Goal: Navigation & Orientation: Find specific page/section

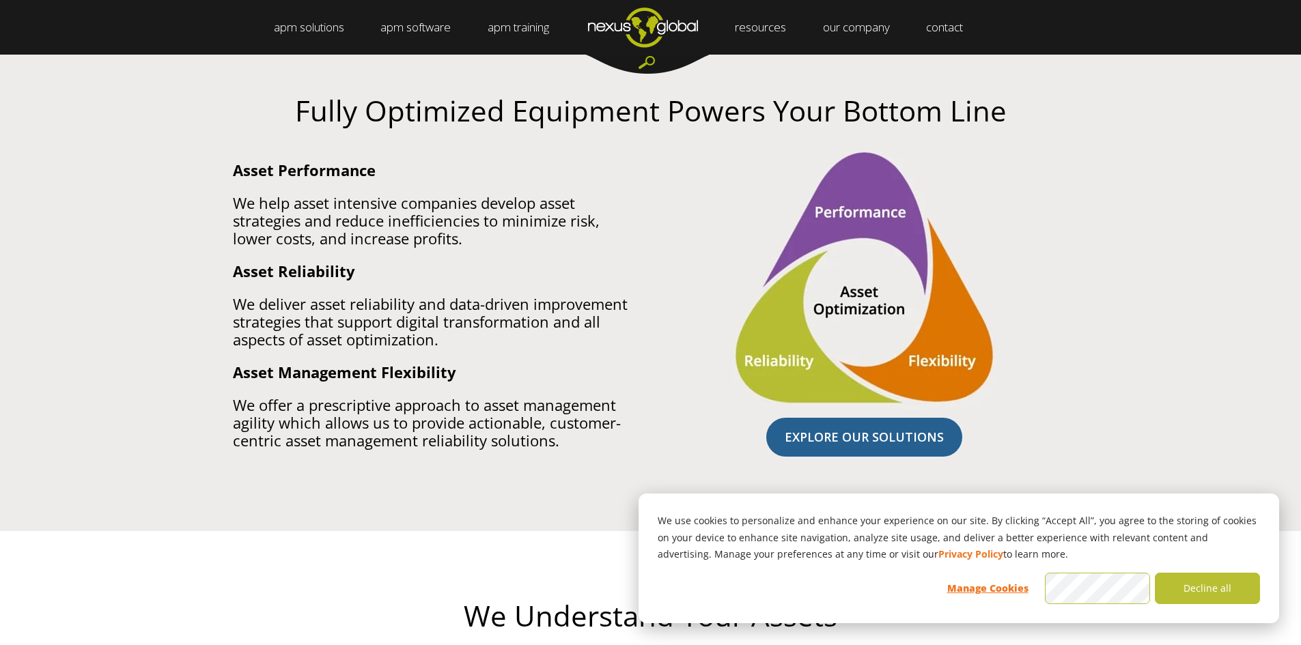
scroll to position [819, 0]
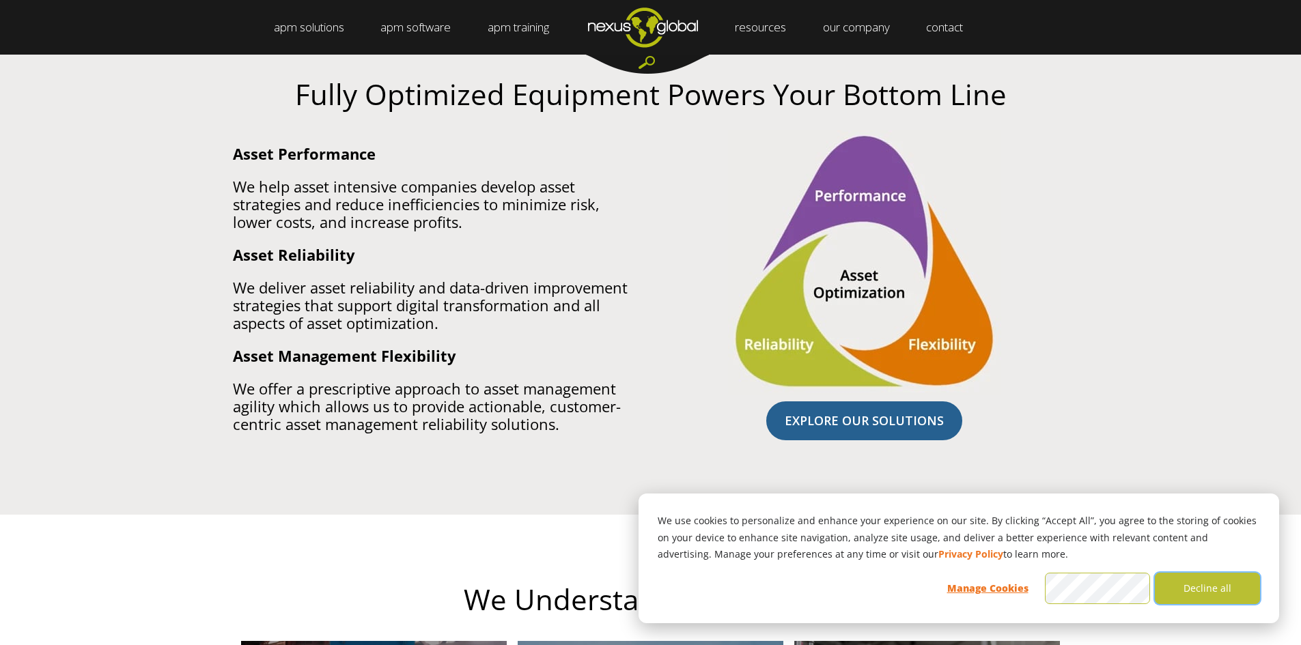
click at [1208, 585] on button "Decline all" at bounding box center [1206, 588] width 105 height 31
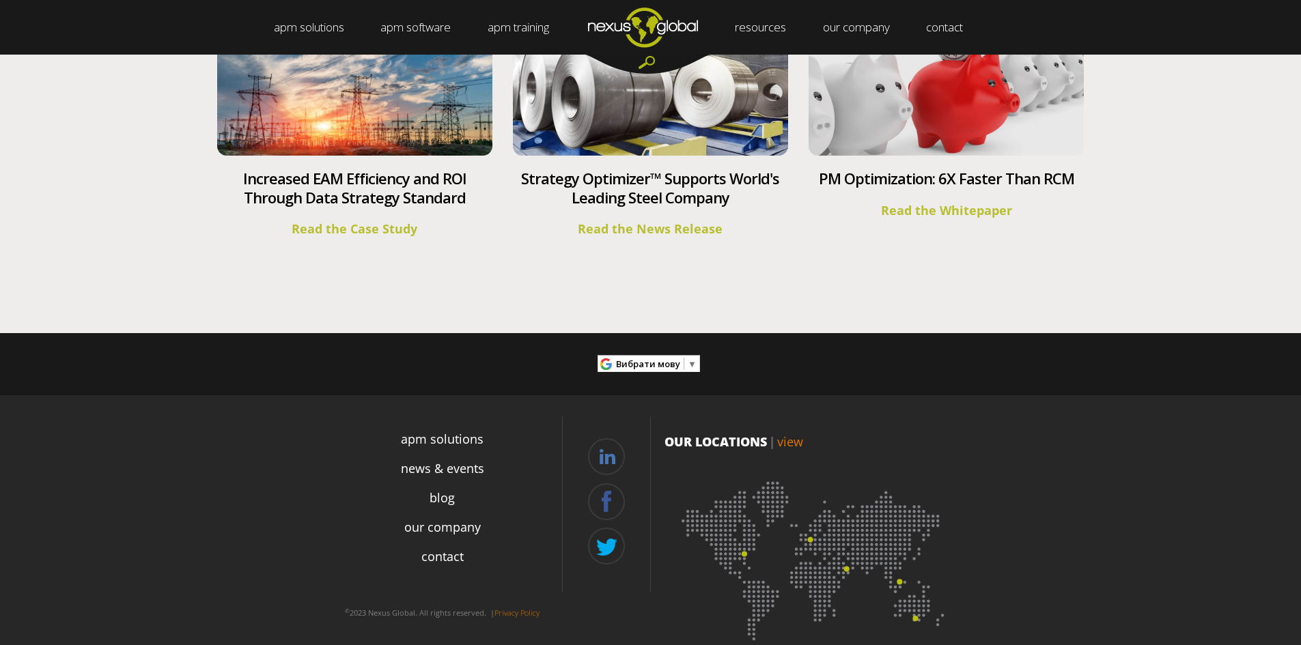
scroll to position [5044, 0]
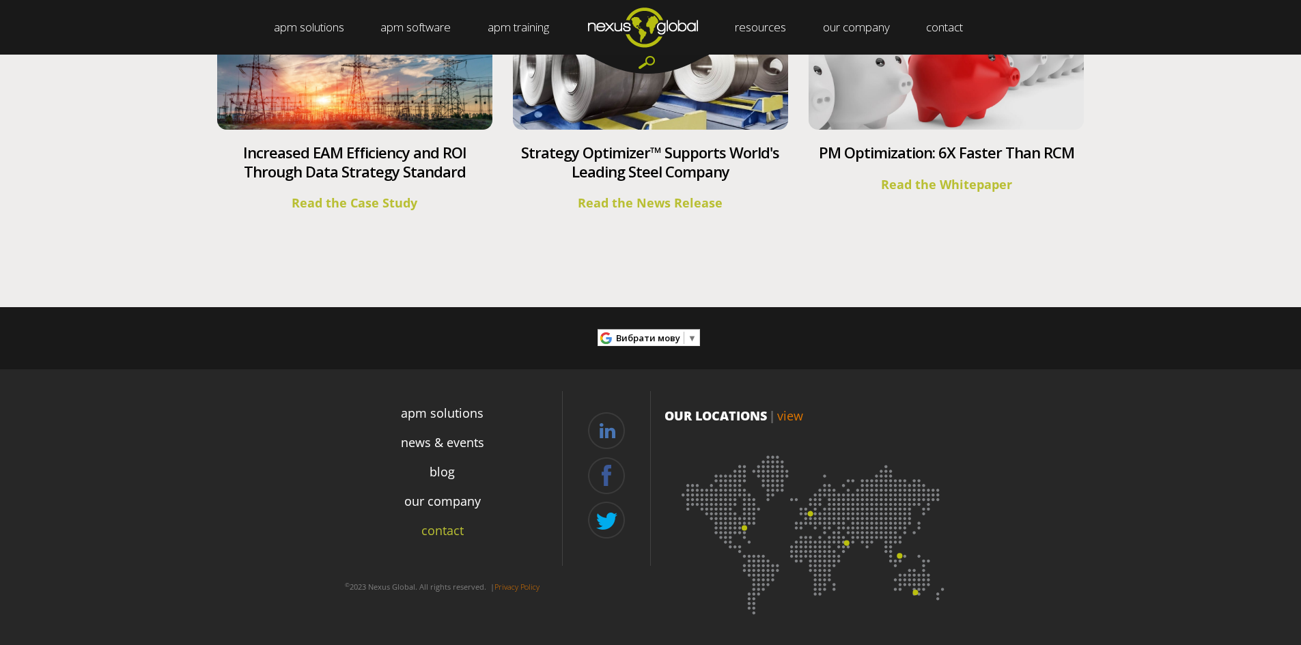
click at [447, 535] on link "contact" at bounding box center [442, 531] width 42 height 18
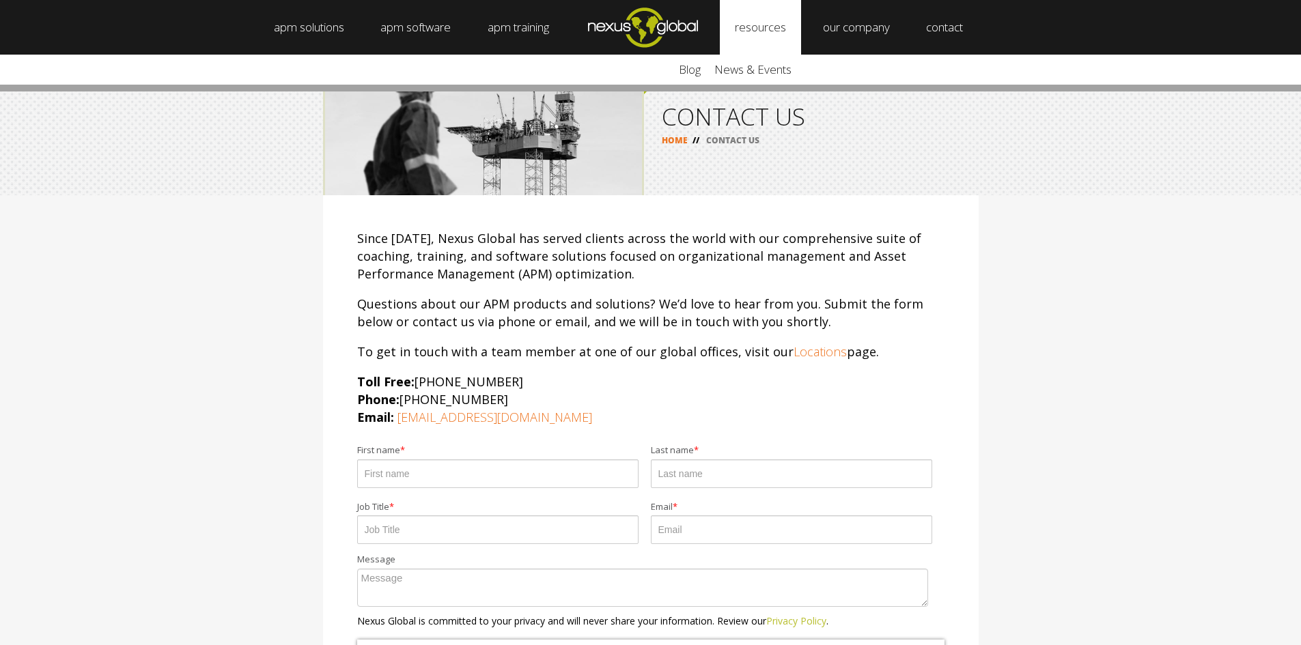
click at [763, 18] on link "resources" at bounding box center [760, 27] width 81 height 55
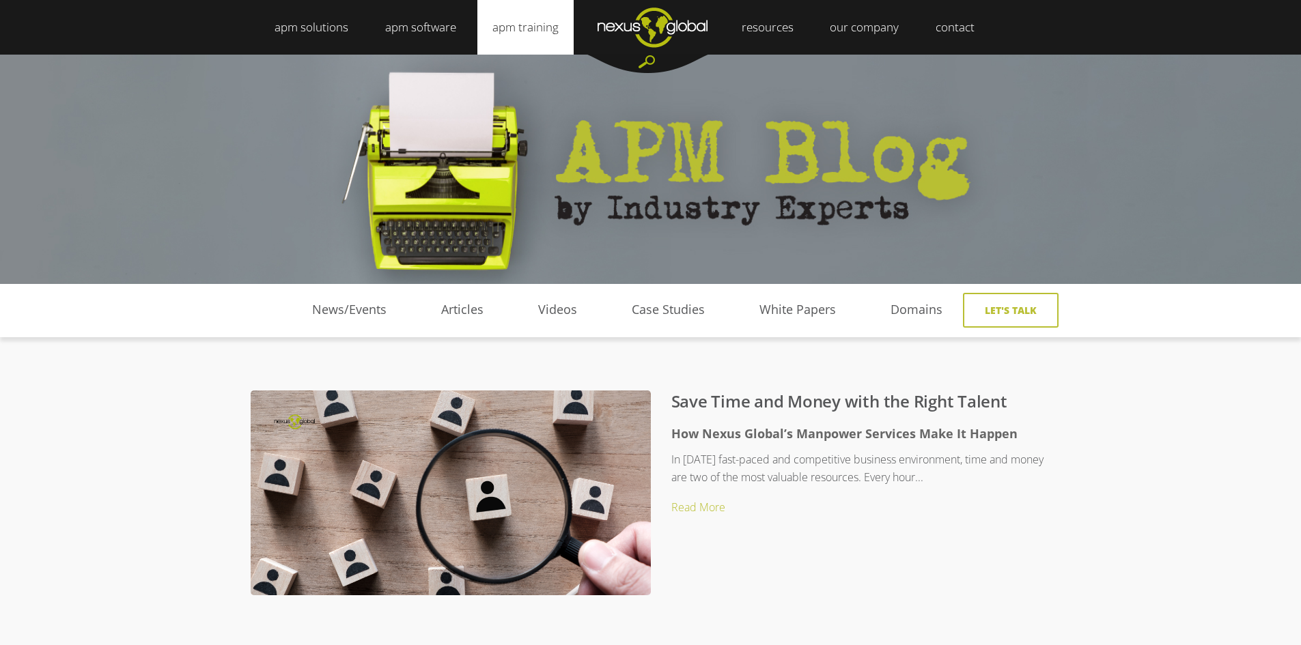
click at [534, 21] on link "apm training" at bounding box center [525, 27] width 96 height 55
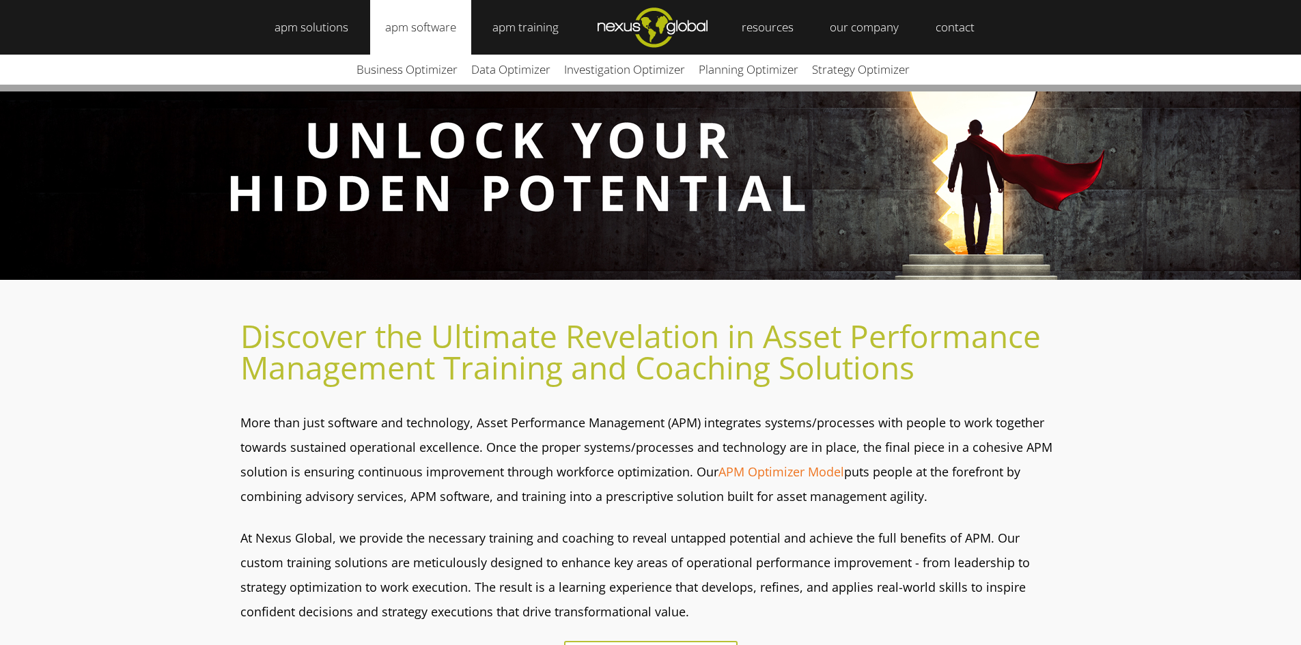
click at [454, 18] on link "apm software" at bounding box center [420, 27] width 101 height 55
